Goal: Find specific page/section: Find specific page/section

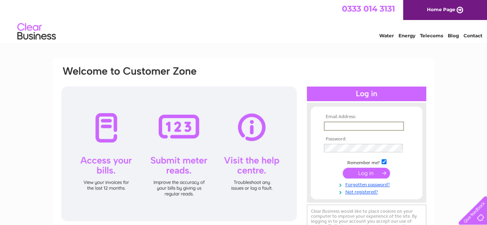
click at [345, 127] on input "text" at bounding box center [364, 126] width 80 height 9
type input "neil@stagewheels.com"
click at [352, 171] on input "submit" at bounding box center [365, 172] width 47 height 11
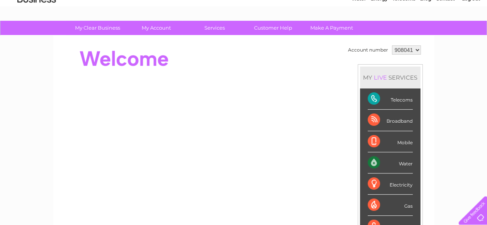
scroll to position [51, 0]
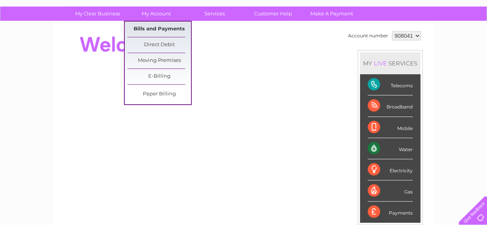
click at [167, 30] on link "Bills and Payments" at bounding box center [158, 29] width 63 height 15
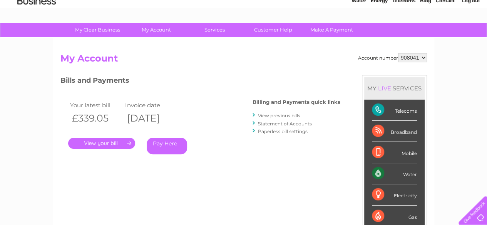
scroll to position [38, 0]
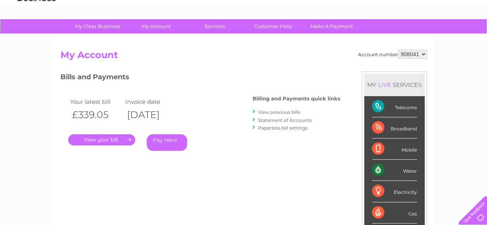
click at [108, 140] on link "." at bounding box center [101, 139] width 67 height 11
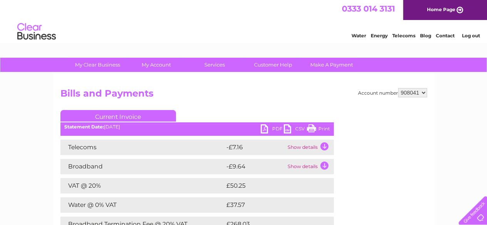
click at [451, 7] on link "Home Page" at bounding box center [445, 10] width 84 height 20
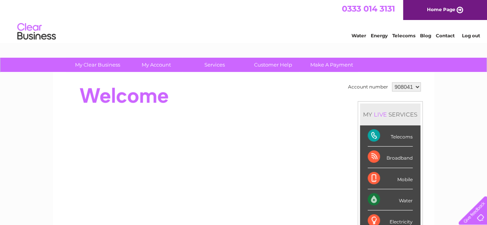
click at [476, 36] on link "Log out" at bounding box center [470, 36] width 18 height 6
